Goal: Task Accomplishment & Management: Understand process/instructions

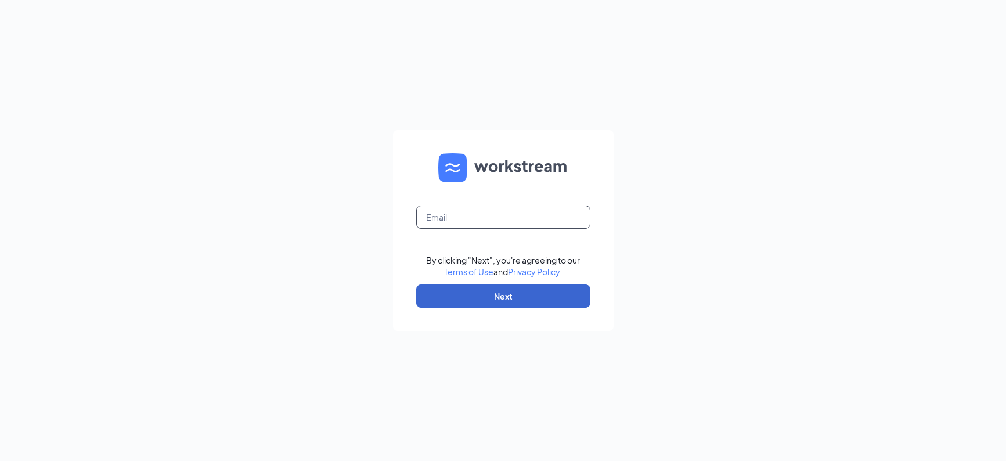
type input "[EMAIL_ADDRESS][DOMAIN_NAME]"
click at [560, 290] on button "Next" at bounding box center [503, 296] width 174 height 23
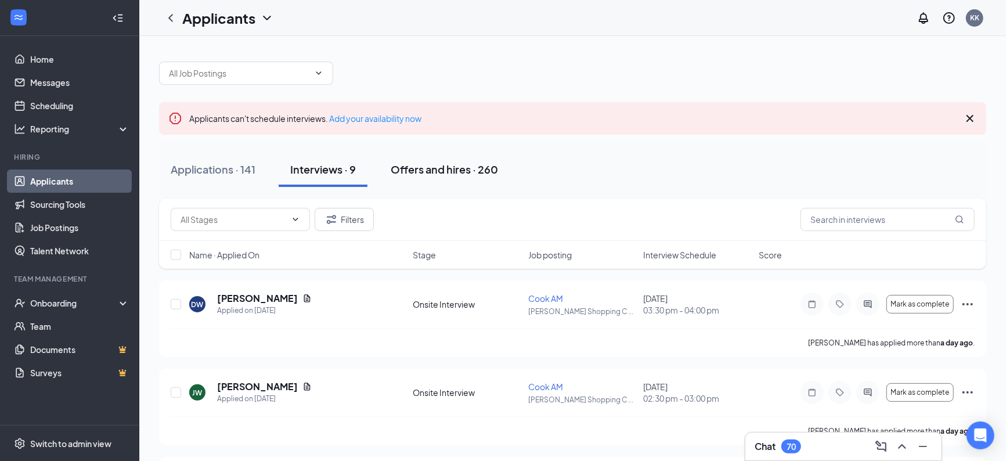
click at [443, 169] on div "Offers and hires · 260" at bounding box center [444, 169] width 107 height 15
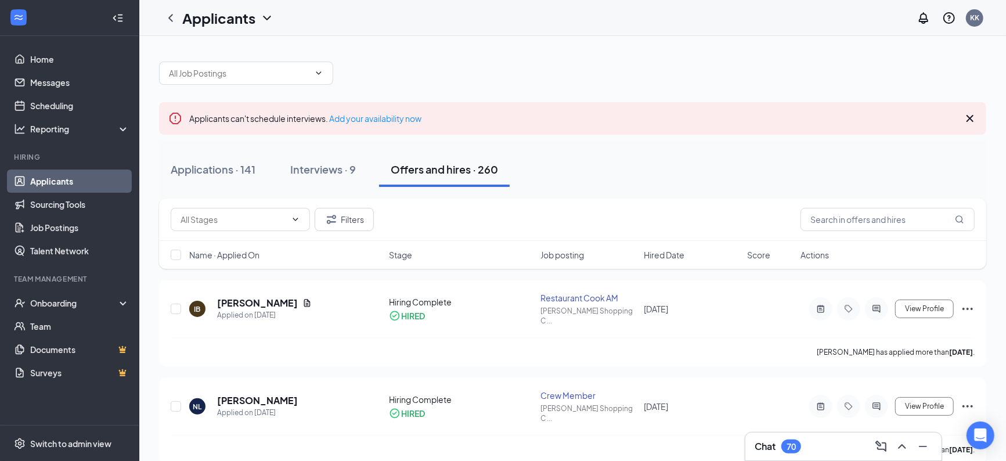
click at [690, 256] on div "Hired Date" at bounding box center [692, 255] width 96 height 12
click at [696, 253] on icon "ArrowDown" at bounding box center [693, 255] width 14 height 14
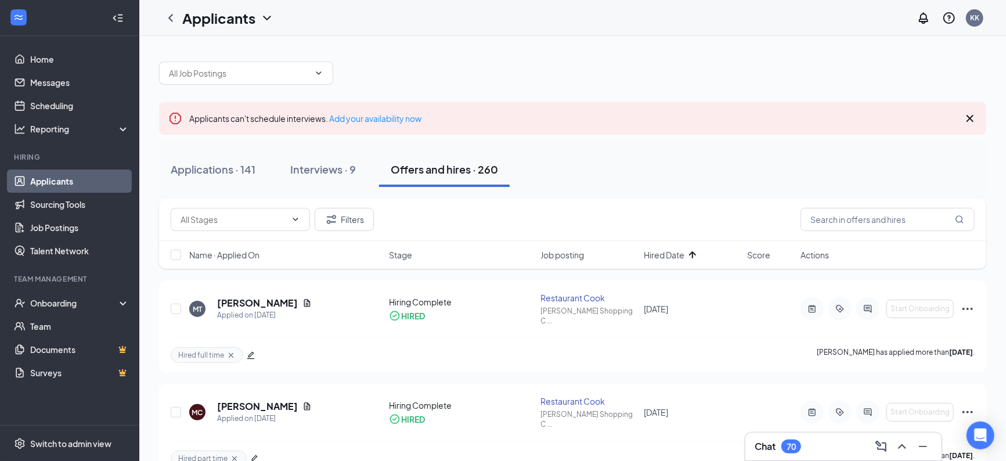
click at [696, 250] on icon "ArrowUp" at bounding box center [693, 255] width 14 height 14
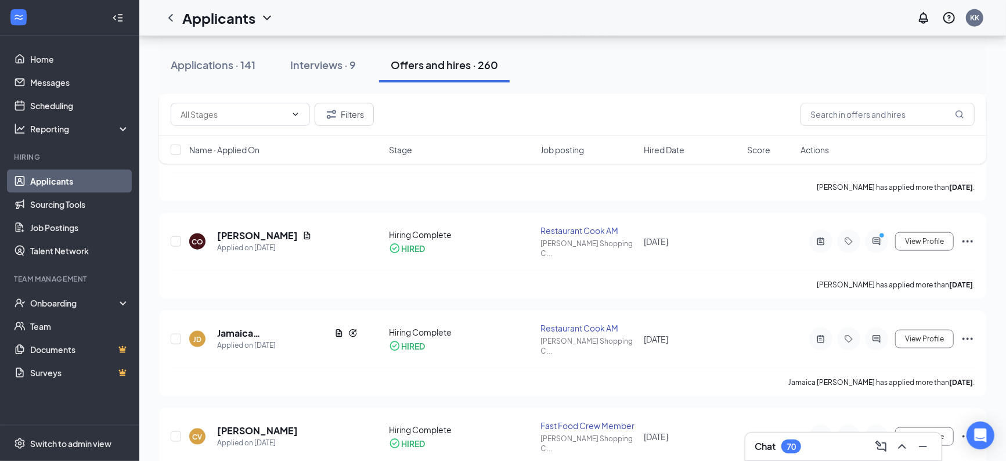
scroll to position [1484, 0]
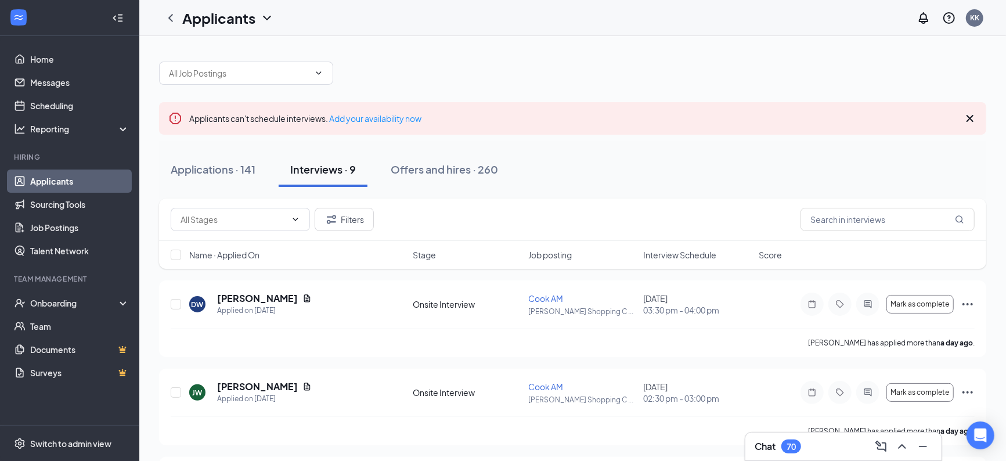
click at [334, 172] on div "Interviews · 9" at bounding box center [323, 169] width 66 height 15
click at [720, 254] on div "Interview Schedule" at bounding box center [697, 255] width 109 height 12
click at [724, 254] on icon "ArrowDown" at bounding box center [725, 255] width 14 height 14
click at [77, 300] on div "Onboarding" at bounding box center [74, 303] width 89 height 12
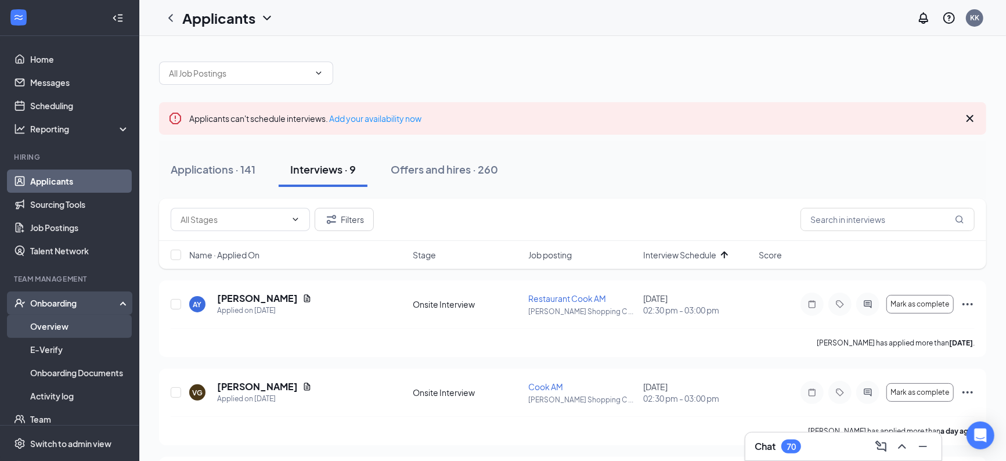
click at [45, 330] on link "Overview" at bounding box center [79, 326] width 99 height 23
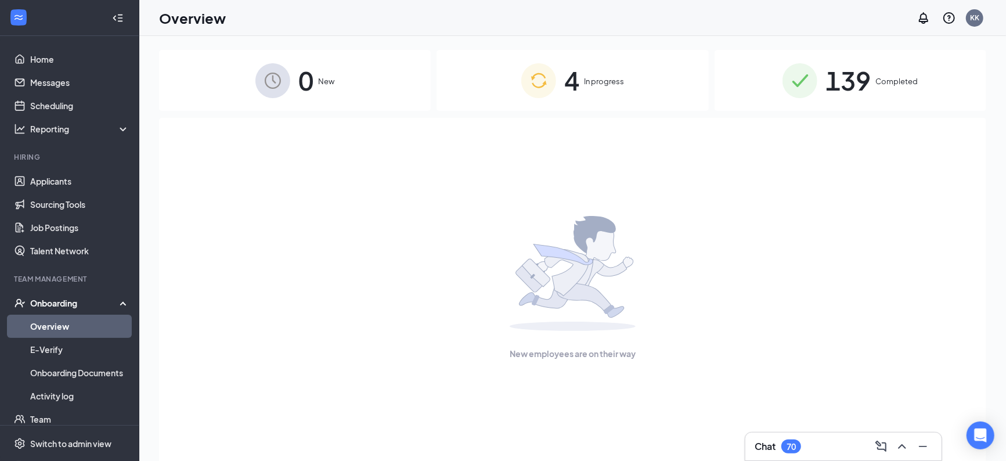
click at [587, 85] on span "In progress" at bounding box center [604, 81] width 40 height 12
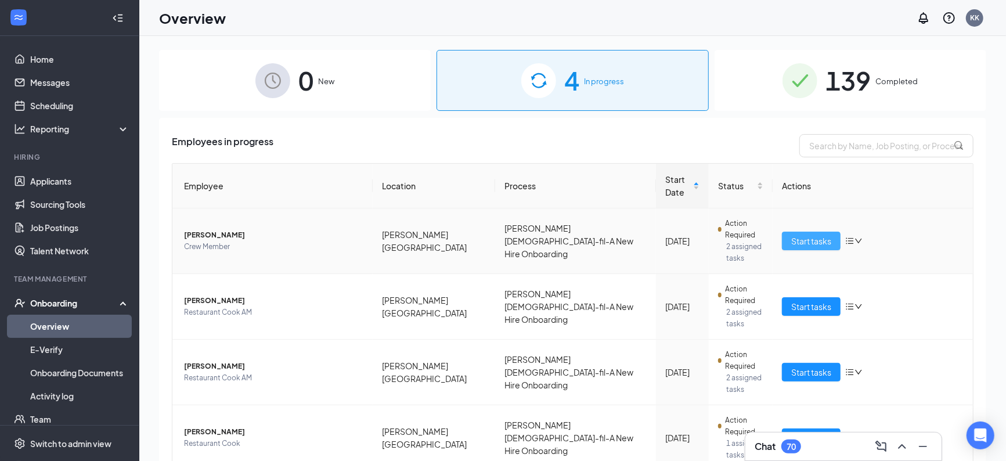
click at [805, 239] on span "Start tasks" at bounding box center [812, 241] width 40 height 13
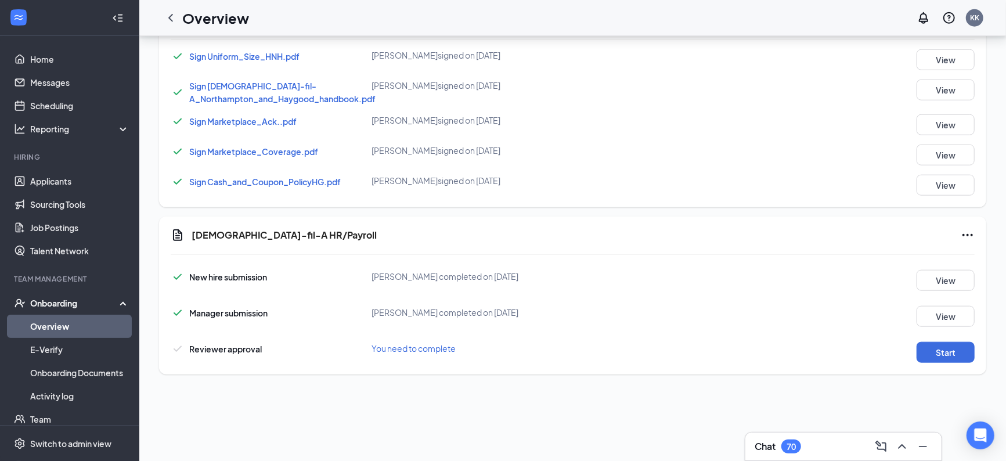
scroll to position [755, 0]
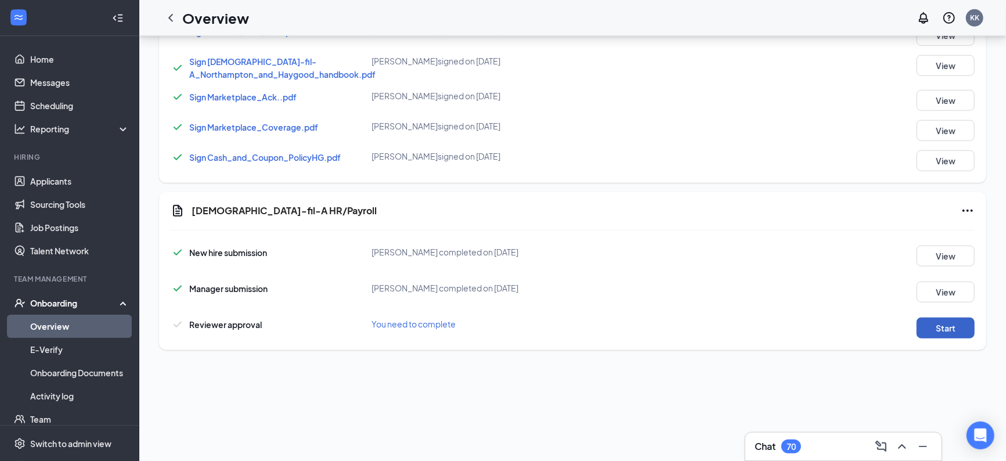
click at [940, 335] on button "Start" at bounding box center [946, 328] width 58 height 21
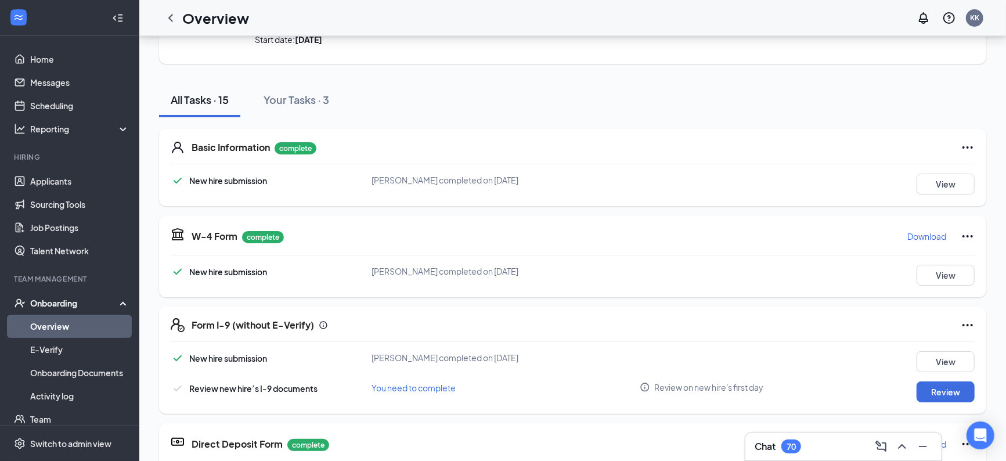
scroll to position [0, 0]
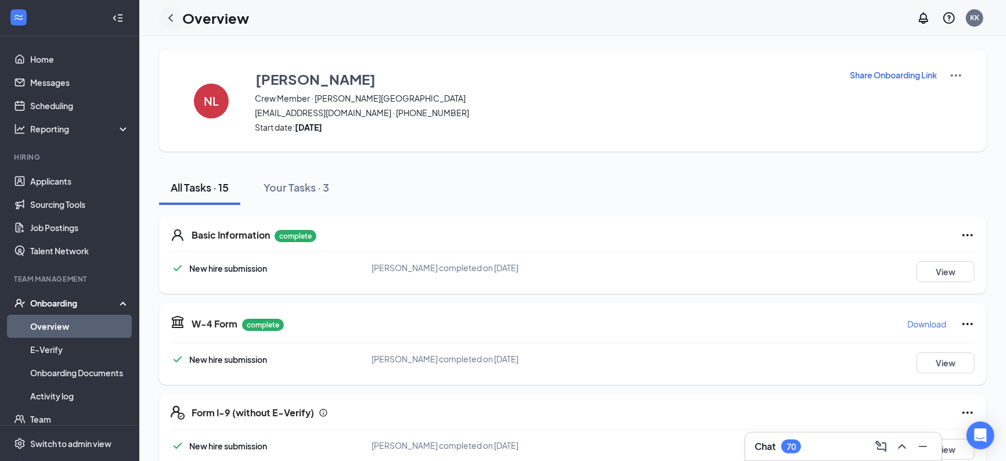
click at [171, 15] on icon "ChevronLeft" at bounding box center [170, 18] width 5 height 8
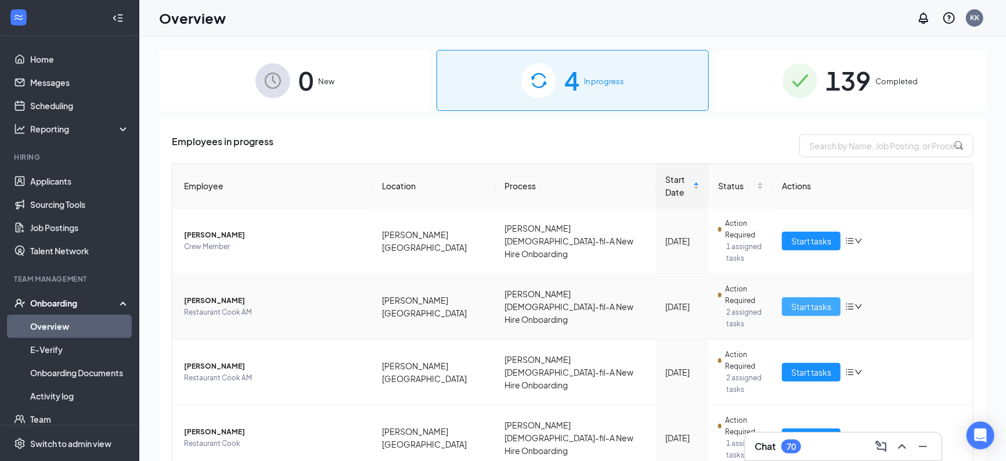
click at [812, 308] on span "Start tasks" at bounding box center [812, 306] width 40 height 13
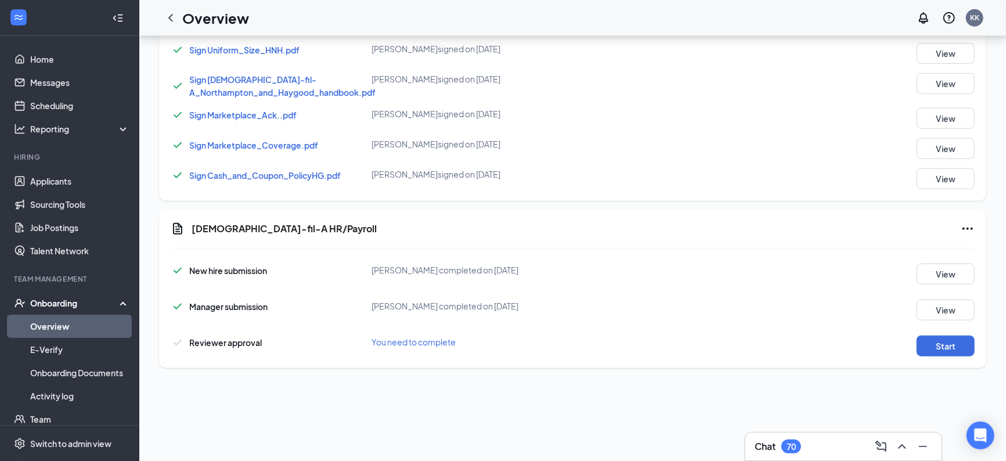
scroll to position [755, 0]
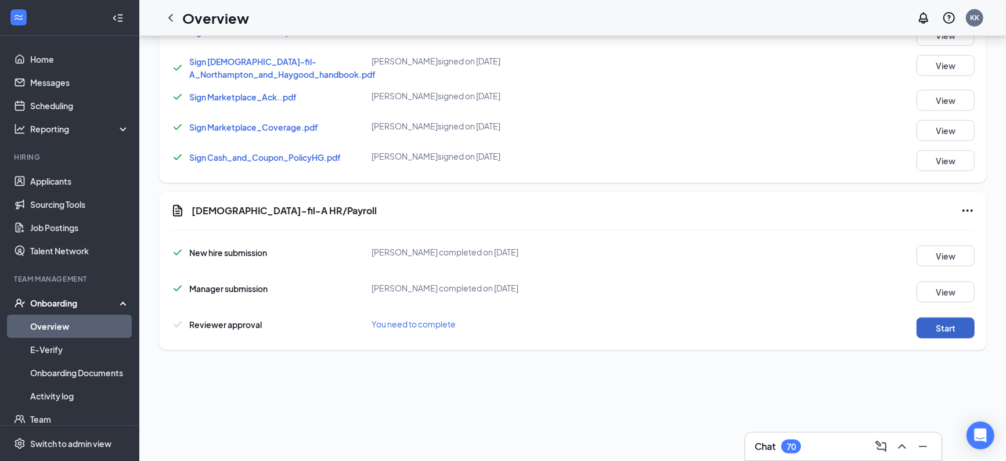
click at [925, 328] on button "Start" at bounding box center [946, 328] width 58 height 21
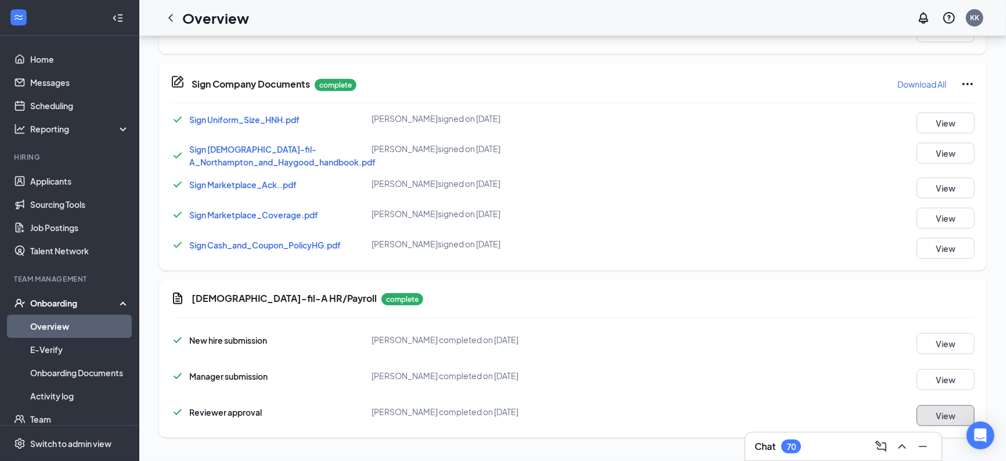
scroll to position [0, 0]
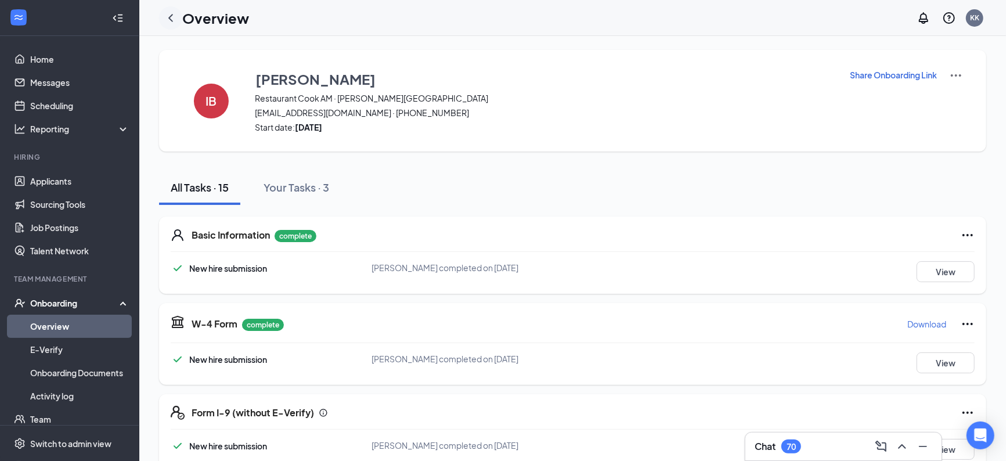
click at [167, 17] on icon "ChevronLeft" at bounding box center [171, 18] width 14 height 14
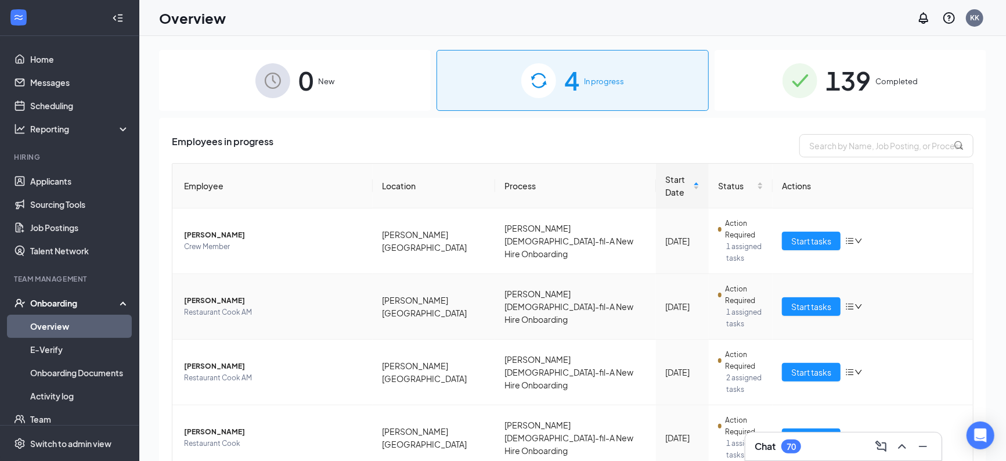
scroll to position [50, 0]
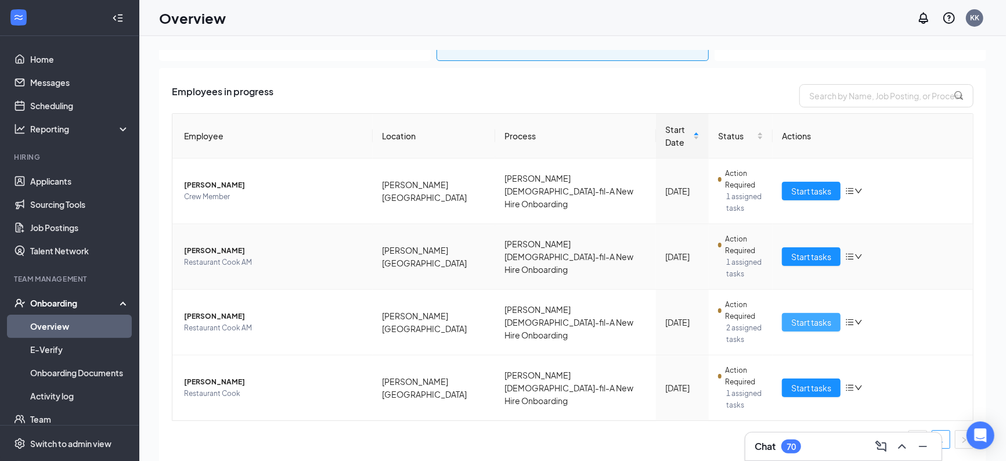
click at [801, 321] on span "Start tasks" at bounding box center [812, 322] width 40 height 13
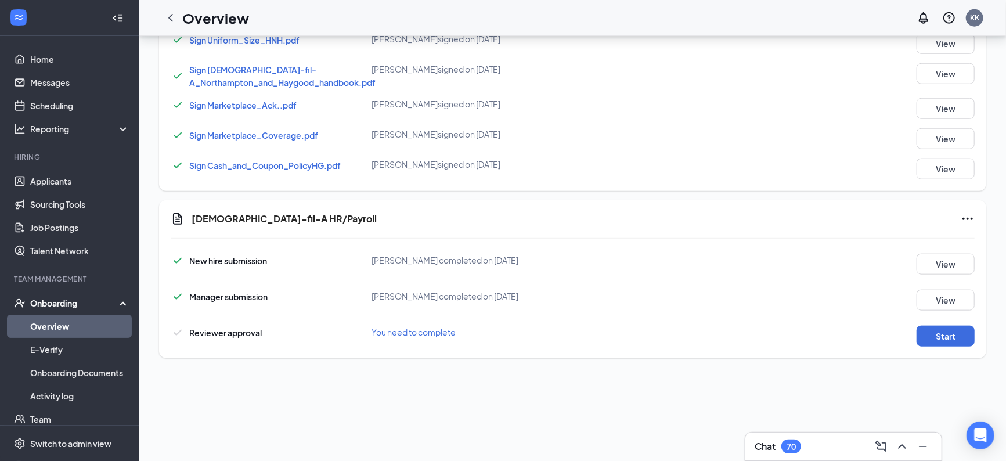
scroll to position [755, 0]
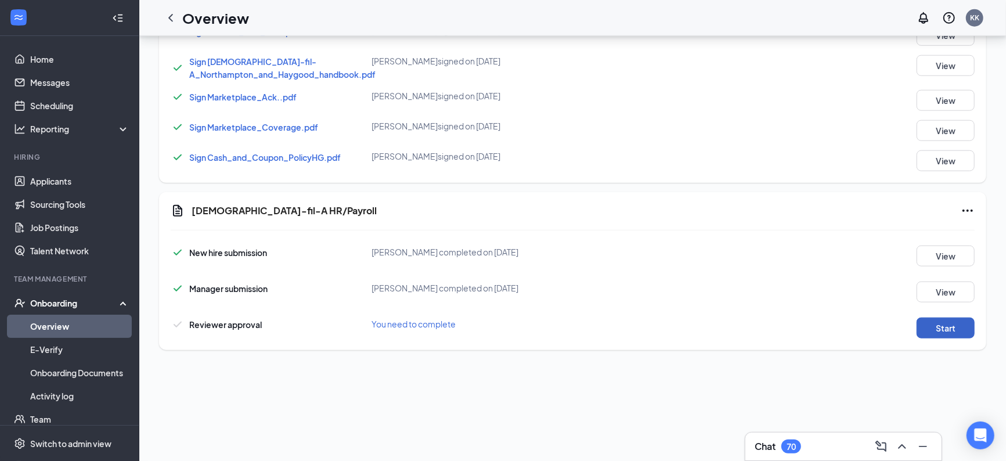
click at [937, 329] on button "Start" at bounding box center [946, 328] width 58 height 21
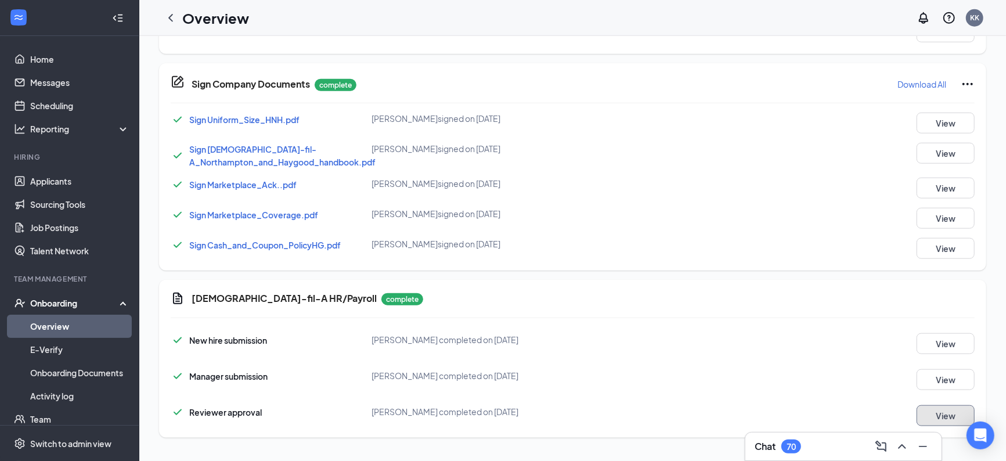
scroll to position [0, 0]
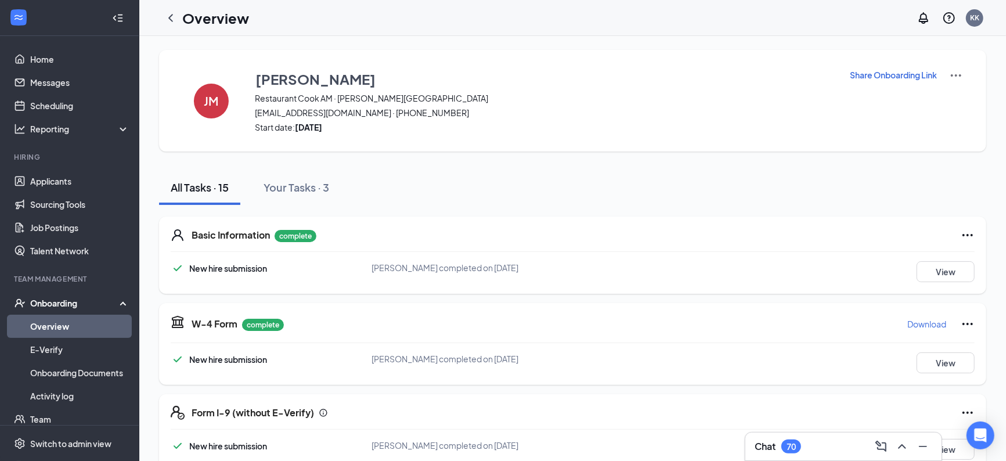
click at [168, 16] on icon "ChevronLeft" at bounding box center [171, 18] width 14 height 14
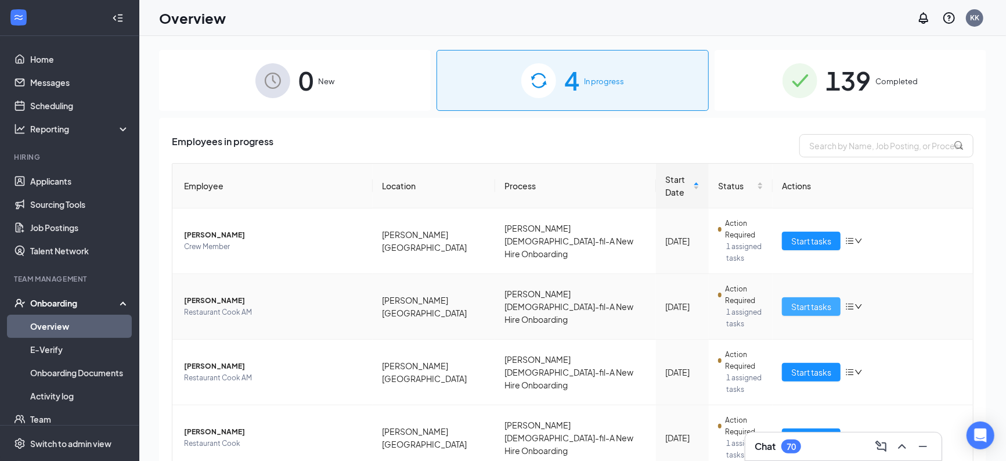
scroll to position [50, 0]
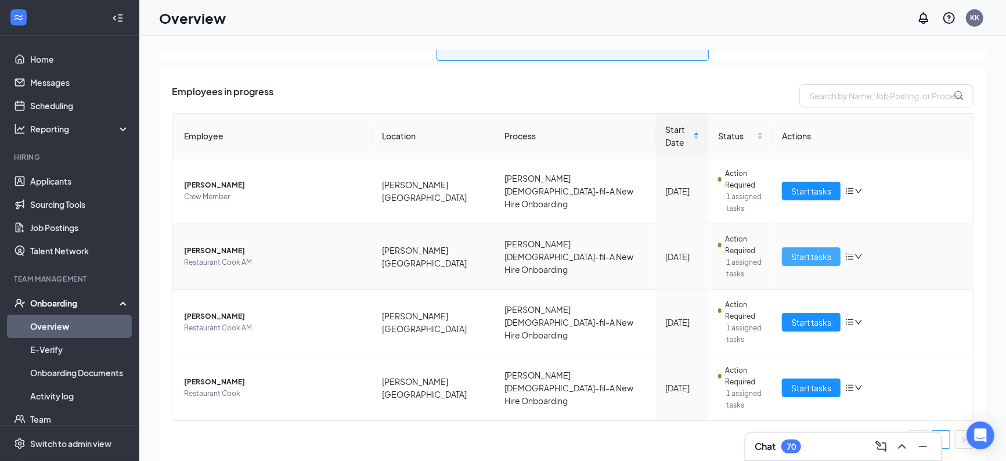
click at [795, 257] on span "Start tasks" at bounding box center [812, 256] width 40 height 13
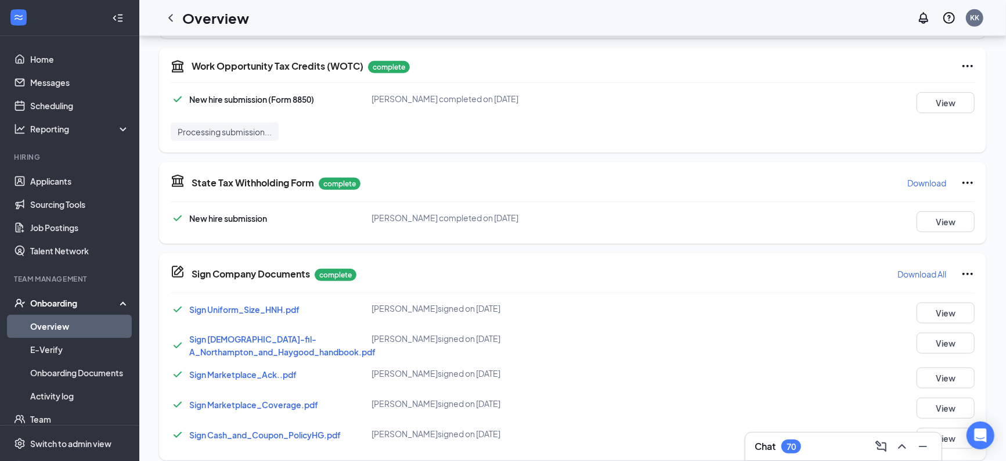
scroll to position [481, 0]
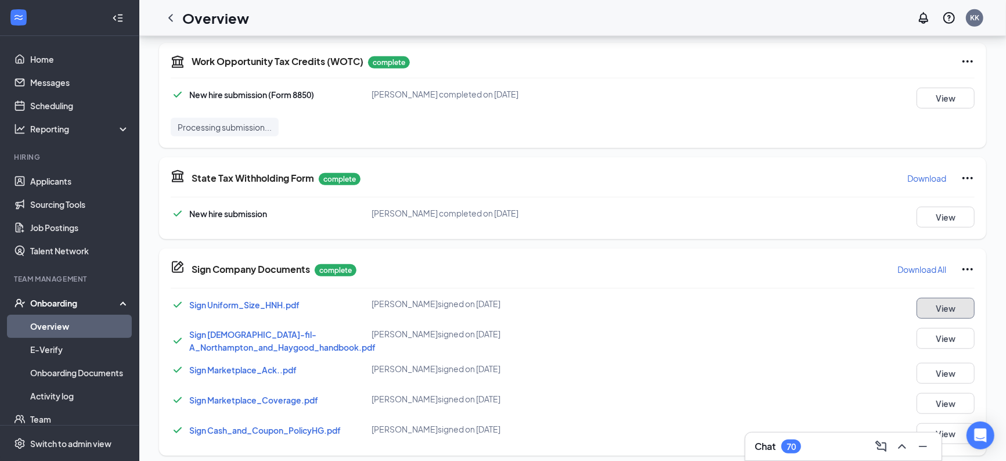
click at [960, 308] on button "View" at bounding box center [946, 308] width 58 height 21
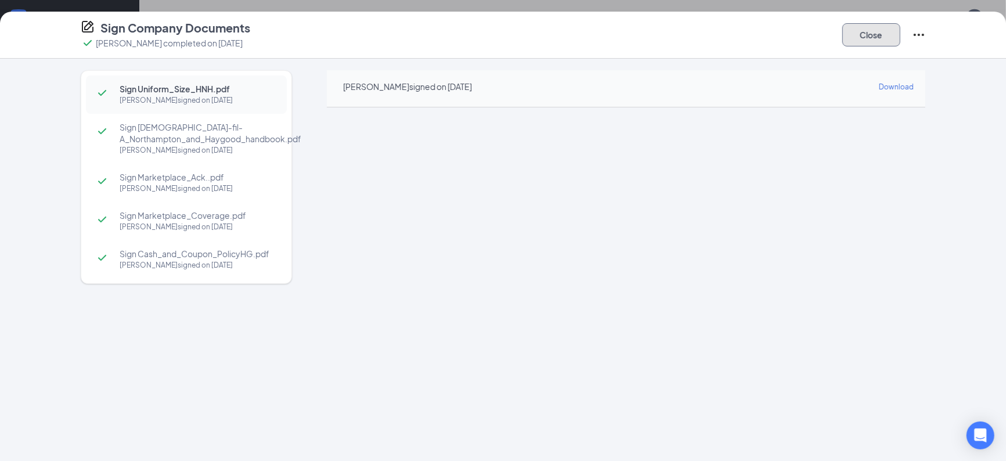
click at [873, 27] on button "Close" at bounding box center [872, 34] width 58 height 23
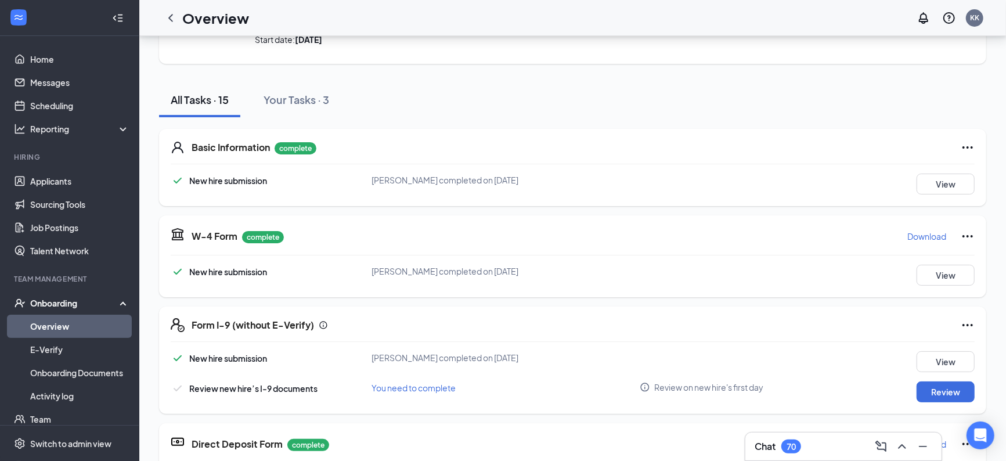
scroll to position [0, 0]
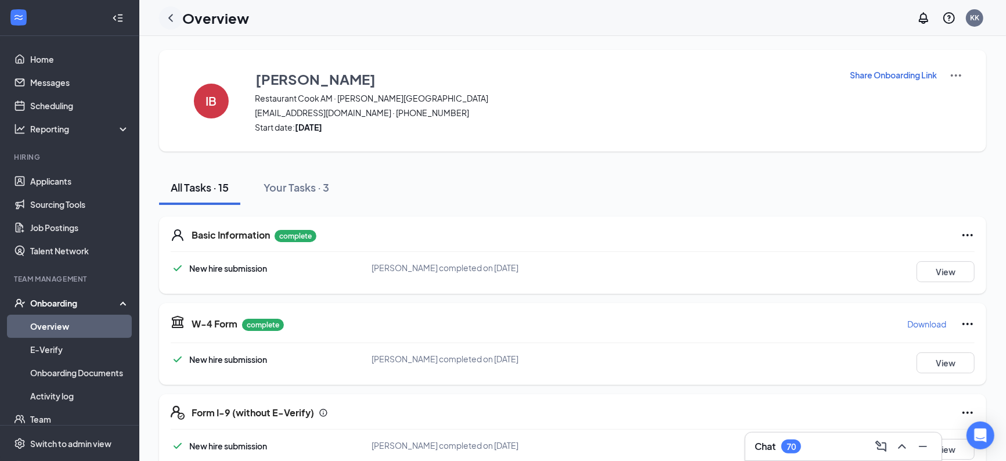
click at [169, 16] on icon "ChevronLeft" at bounding box center [170, 18] width 5 height 8
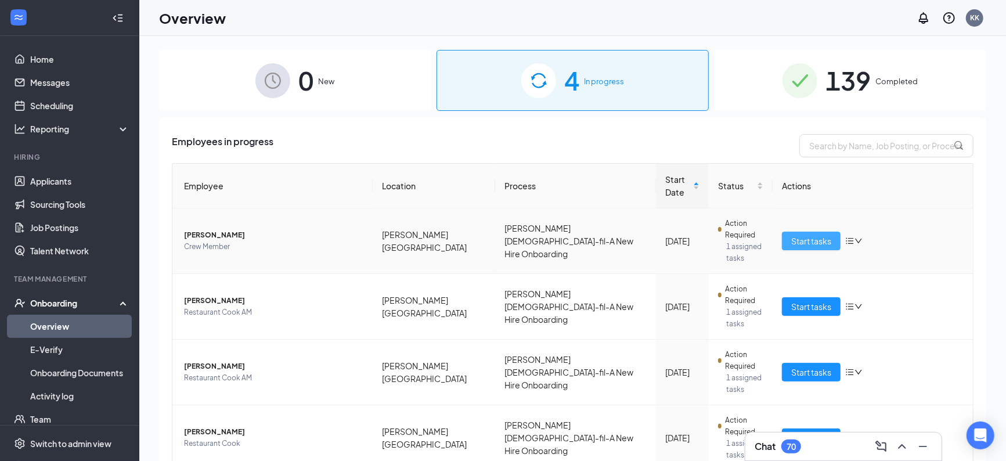
click at [823, 243] on span "Start tasks" at bounding box center [812, 241] width 40 height 13
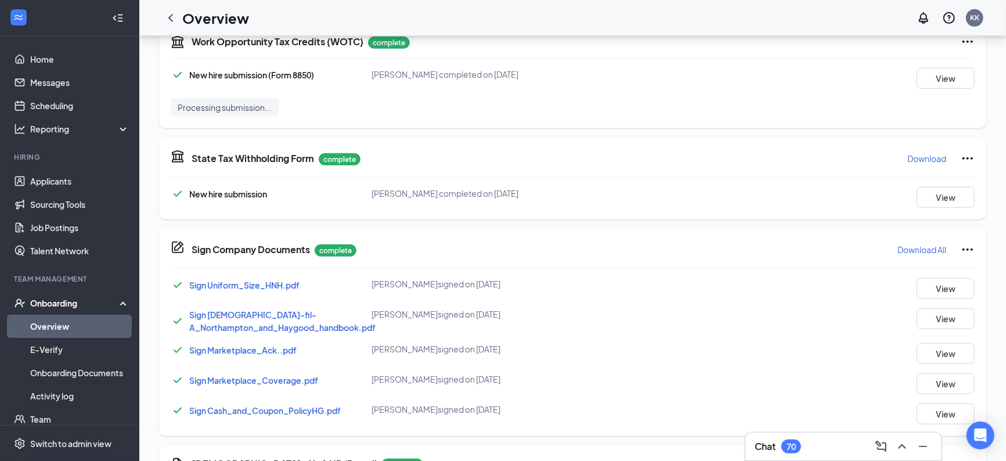
scroll to position [514, 0]
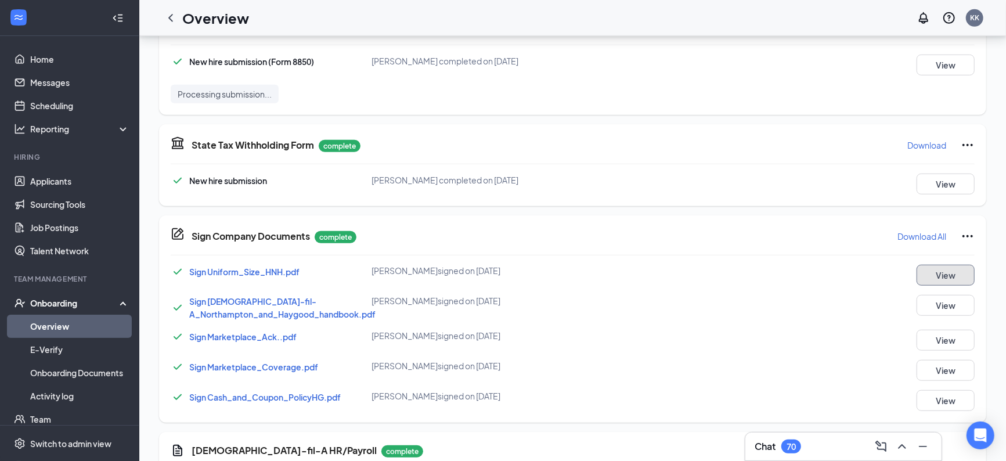
click at [947, 275] on button "View" at bounding box center [946, 275] width 58 height 21
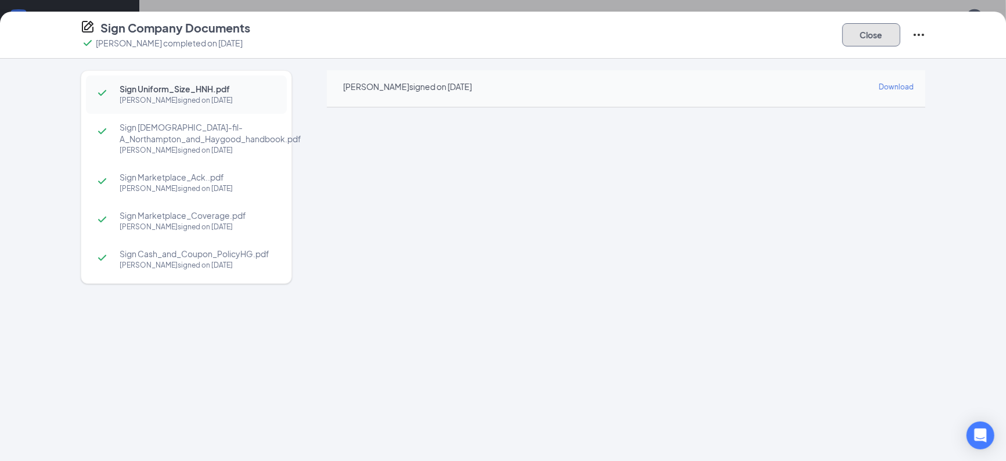
click at [854, 29] on button "Close" at bounding box center [872, 34] width 58 height 23
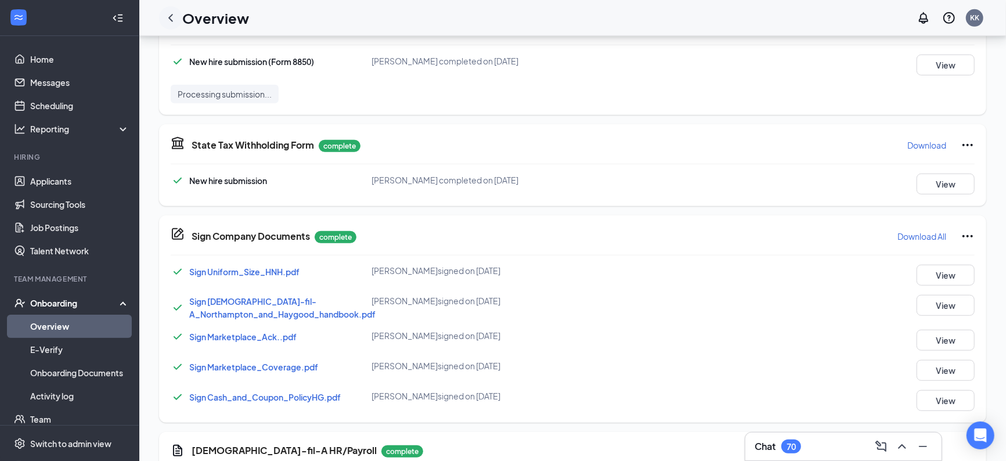
click at [172, 13] on icon "ChevronLeft" at bounding box center [171, 18] width 14 height 14
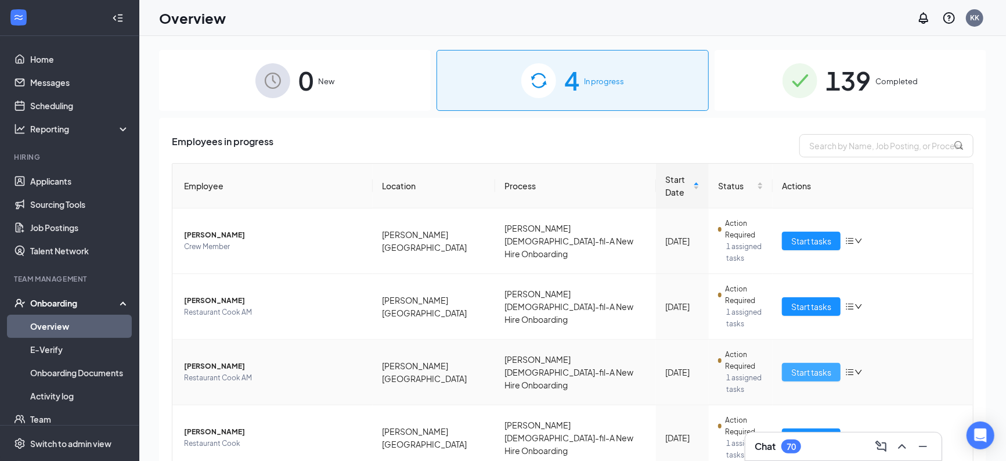
click at [809, 373] on span "Start tasks" at bounding box center [812, 372] width 40 height 13
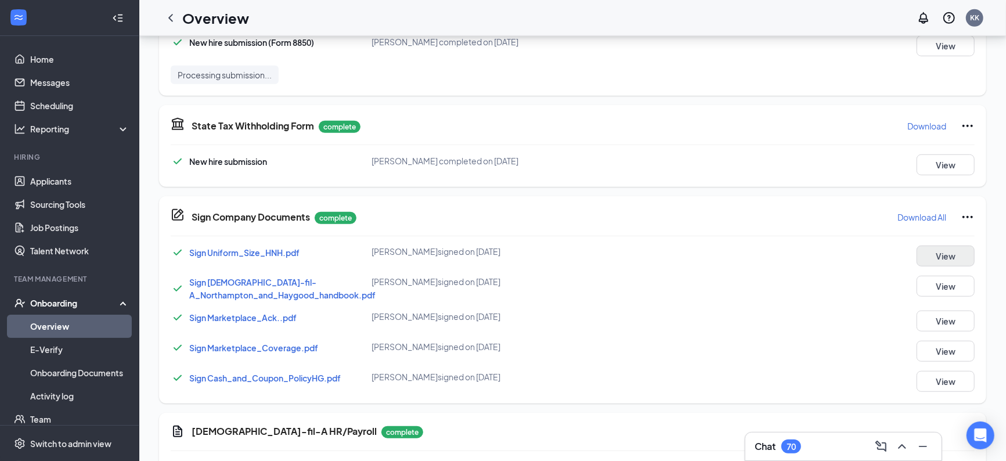
scroll to position [607, 0]
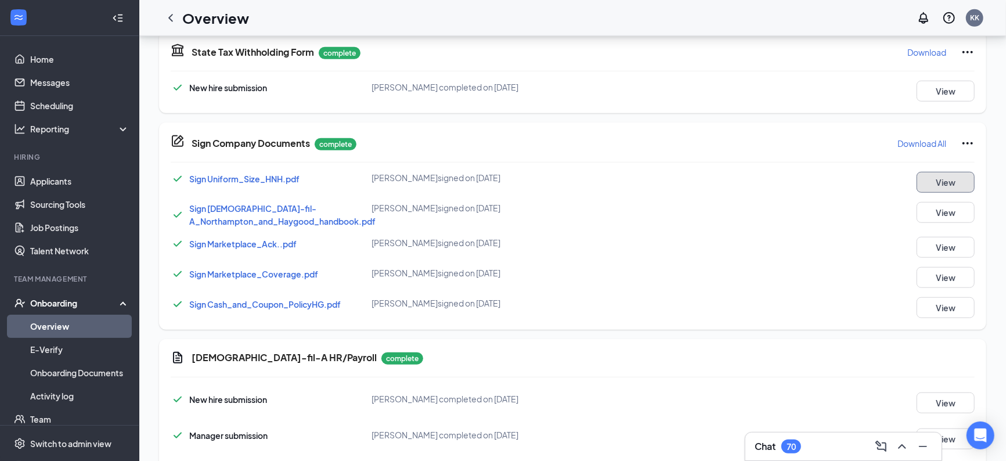
click at [945, 185] on button "View" at bounding box center [946, 182] width 58 height 21
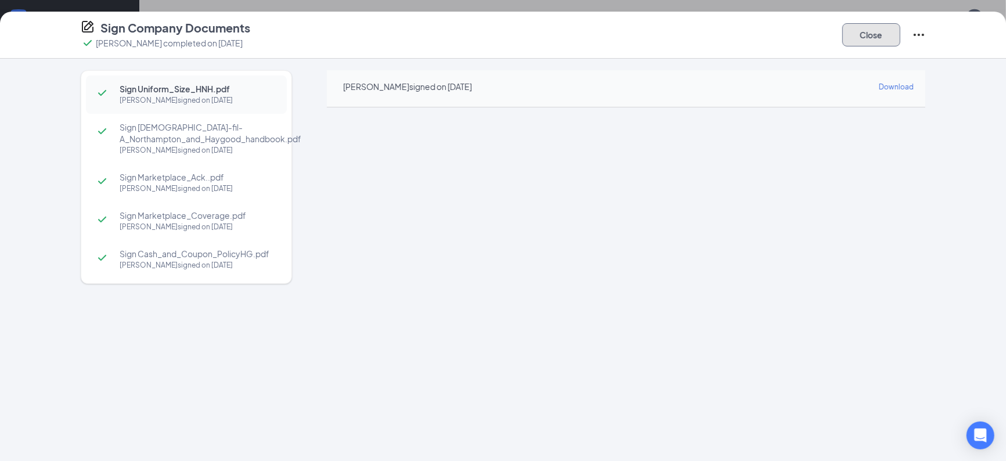
click at [869, 33] on button "Close" at bounding box center [872, 34] width 58 height 23
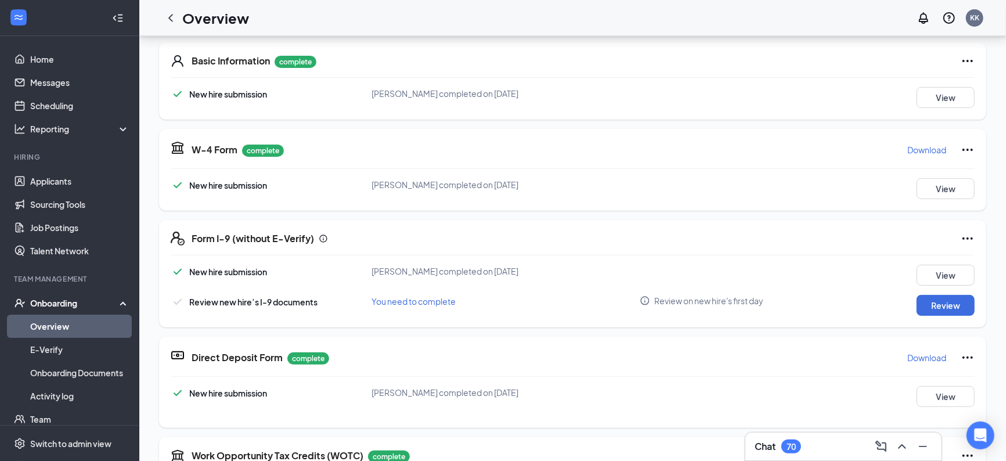
scroll to position [0, 0]
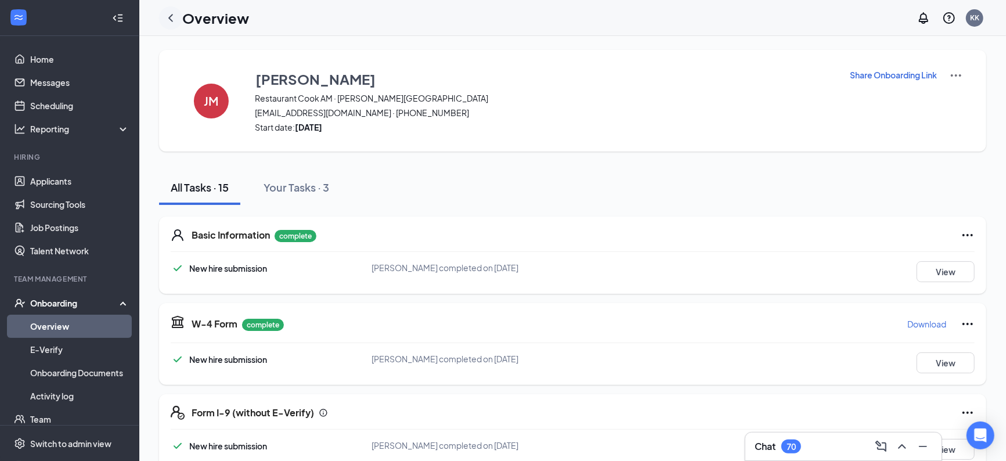
click at [171, 18] on icon "ChevronLeft" at bounding box center [170, 18] width 5 height 8
